Goal: Find contact information: Find contact information

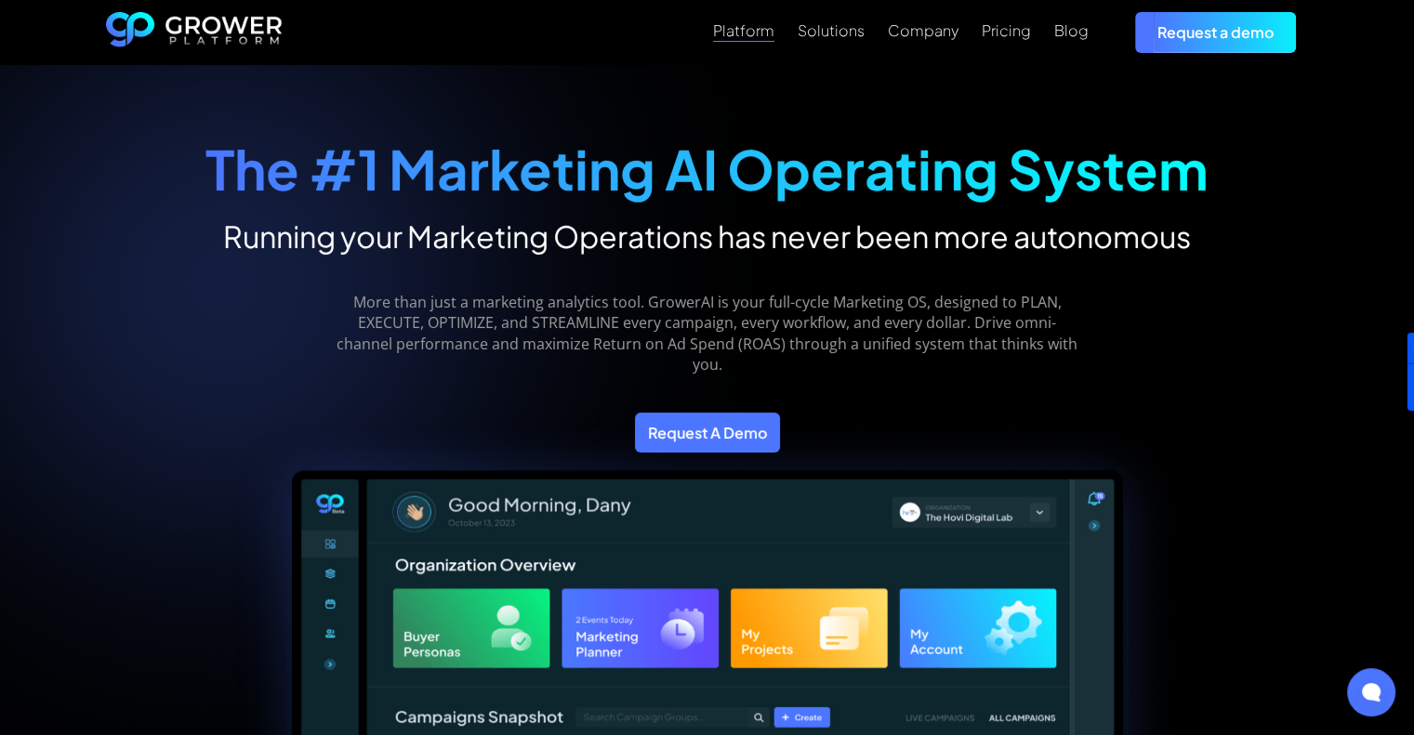
click at [753, 32] on div "Platform" at bounding box center [743, 30] width 61 height 18
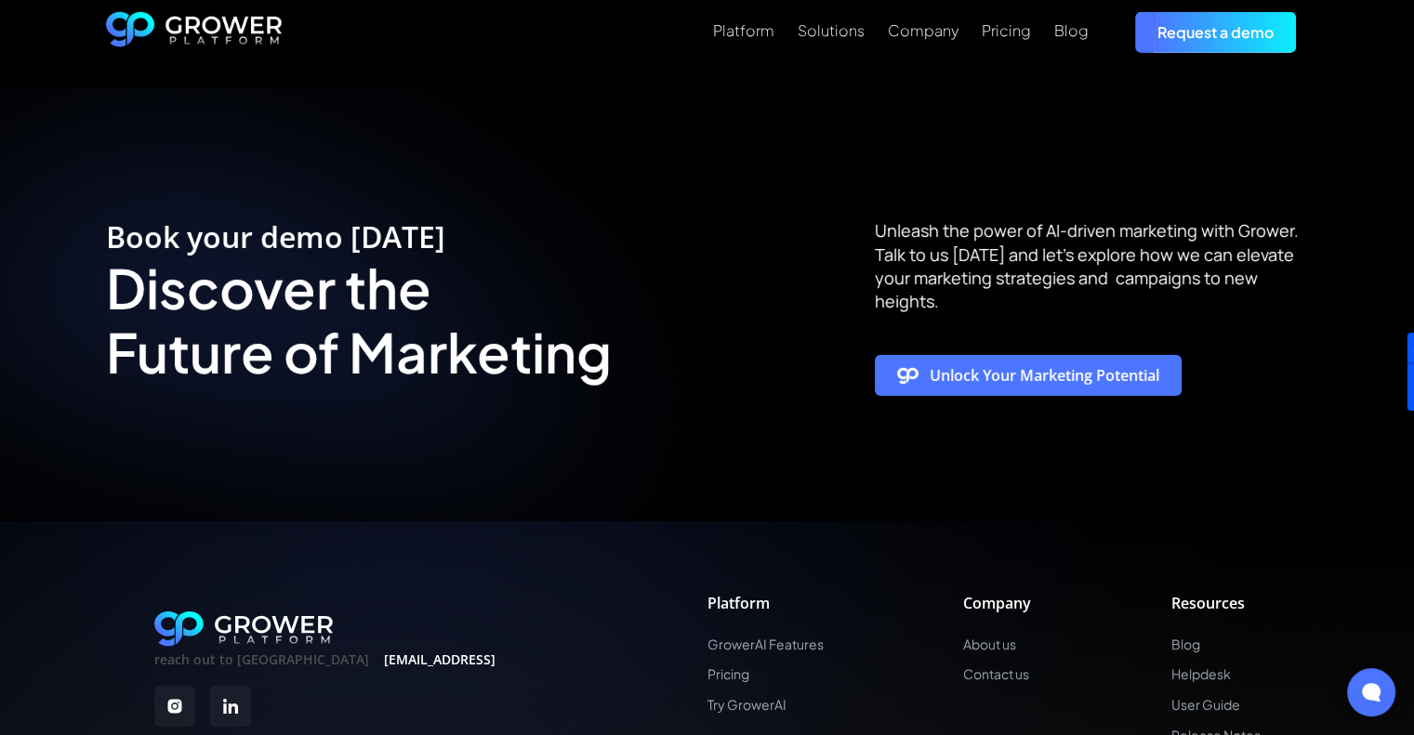
scroll to position [6274, 0]
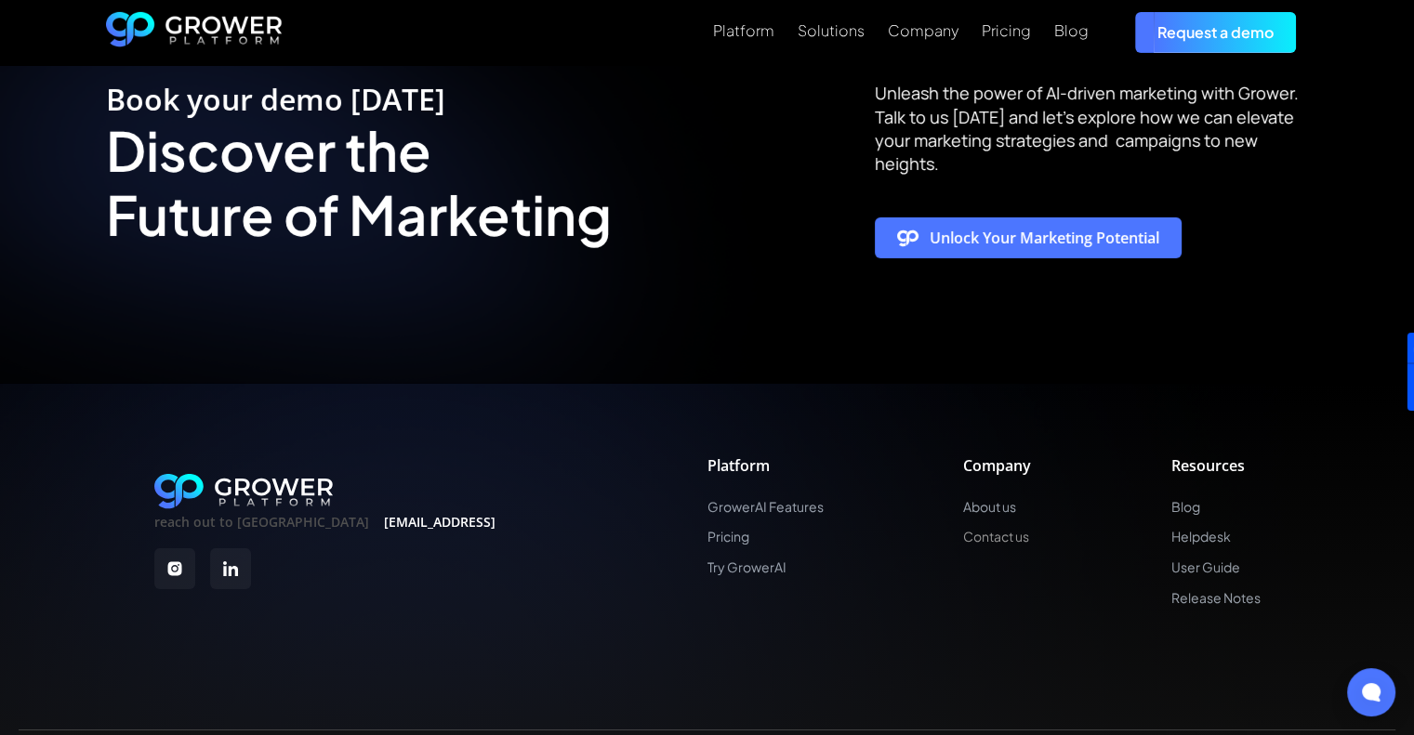
click at [1007, 529] on link "Contact us" at bounding box center [997, 537] width 68 height 16
click at [998, 499] on link "About us" at bounding box center [997, 507] width 68 height 16
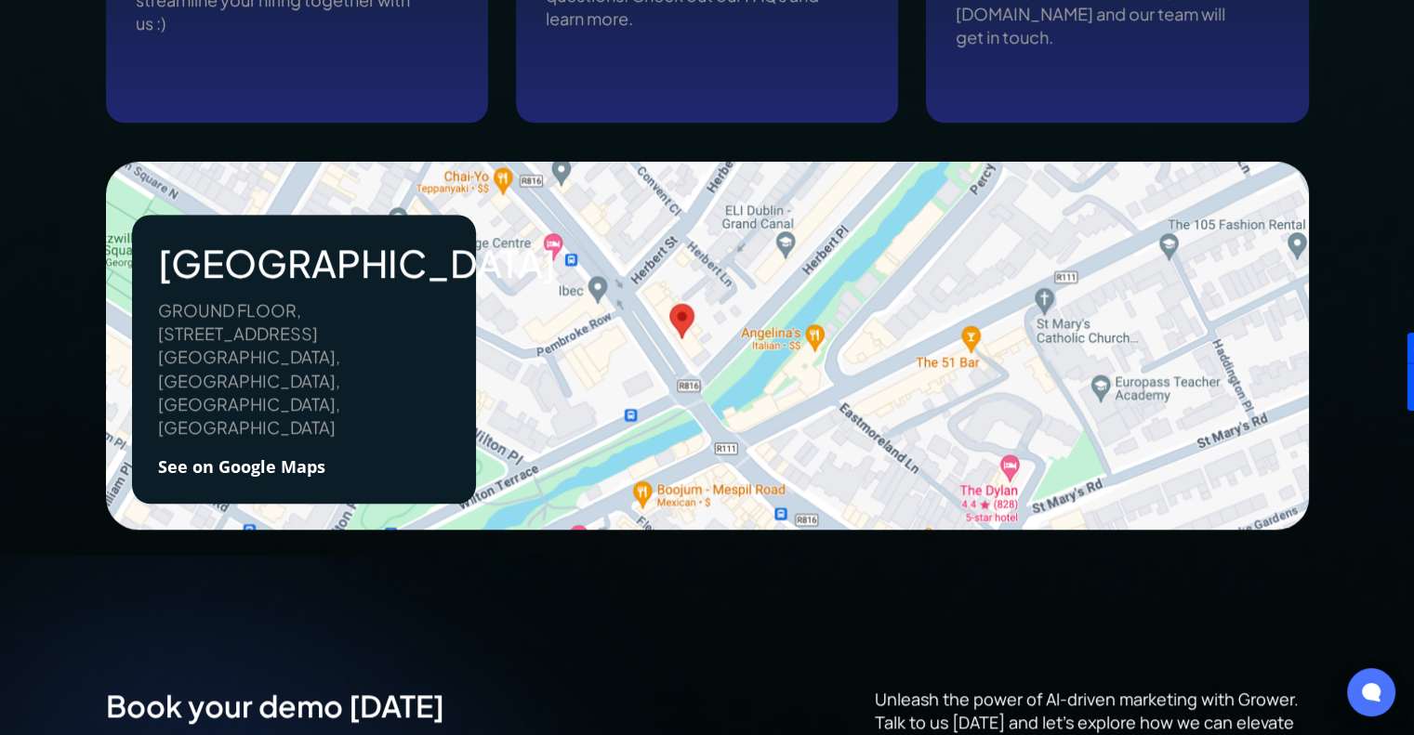
scroll to position [1257, 0]
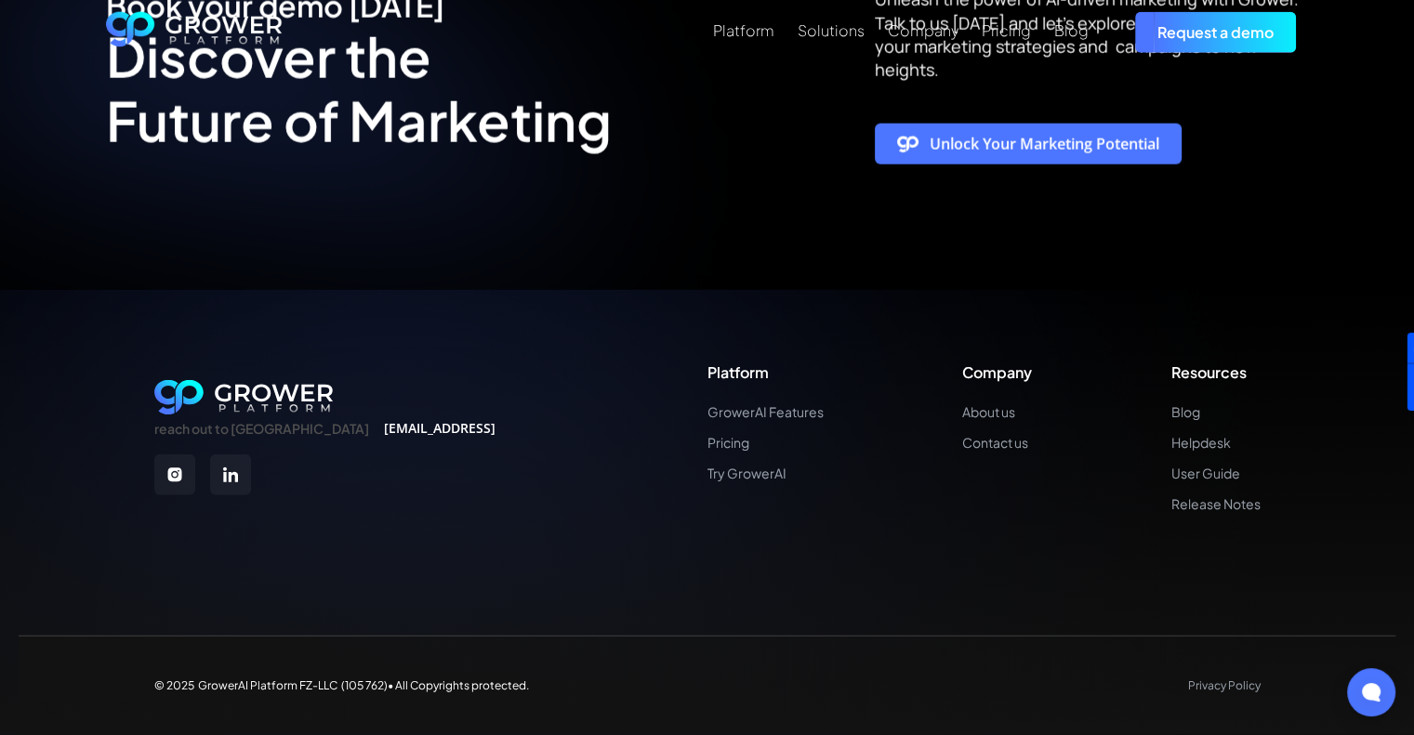
scroll to position [4201, 0]
